Goal: Task Accomplishment & Management: Manage account settings

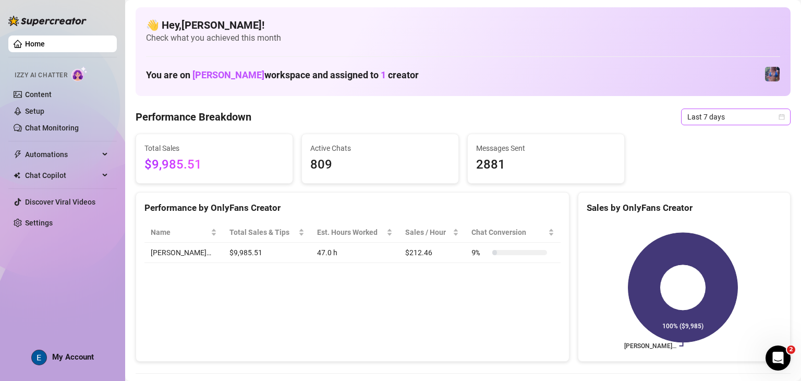
click at [754, 119] on span "Last 7 days" at bounding box center [735, 117] width 97 height 16
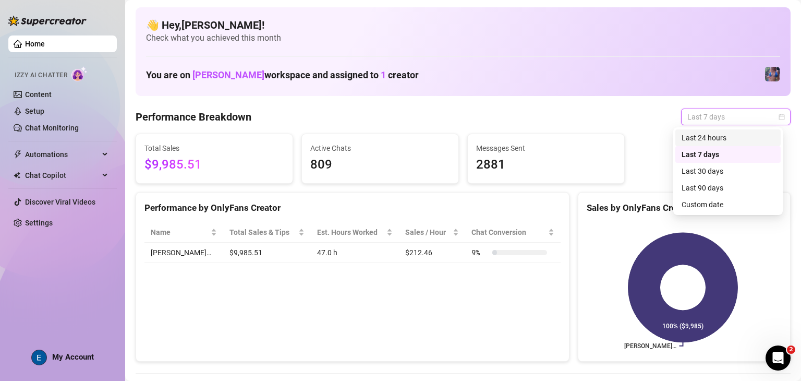
click at [740, 141] on div "Last 24 hours" at bounding box center [728, 137] width 93 height 11
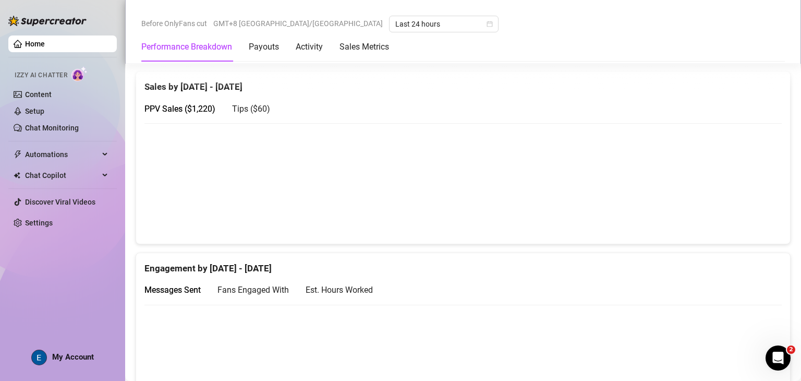
scroll to position [502, 0]
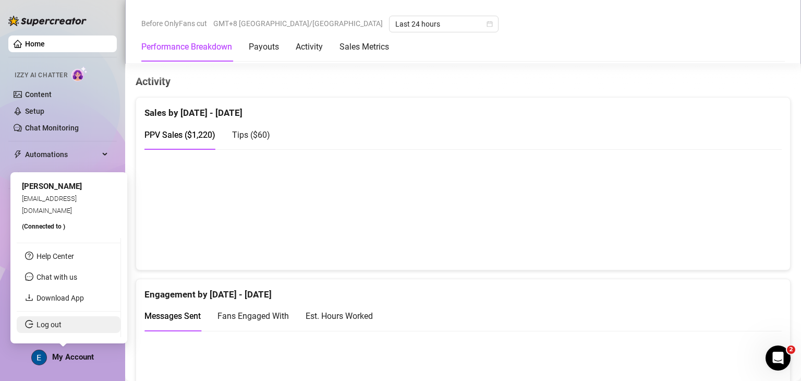
click at [62, 320] on link "Log out" at bounding box center [49, 324] width 25 height 8
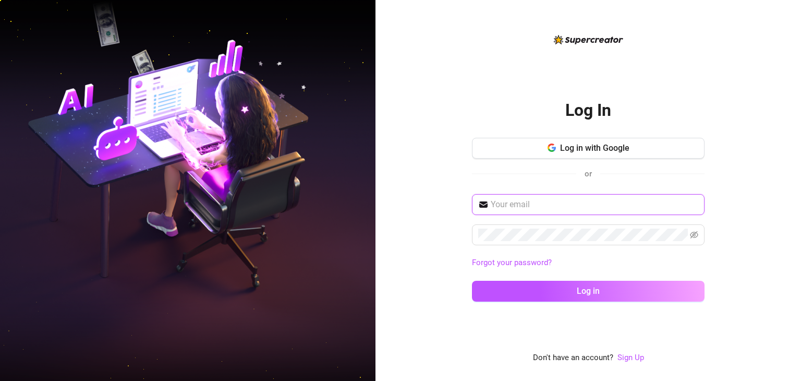
click at [584, 202] on input "text" at bounding box center [595, 204] width 208 height 13
type input "[EMAIL_ADDRESS][DOMAIN_NAME]"
click at [595, 241] on span at bounding box center [588, 234] width 233 height 21
click at [472, 281] on button "Log in" at bounding box center [588, 291] width 233 height 21
